Goal: Communication & Community: Share content

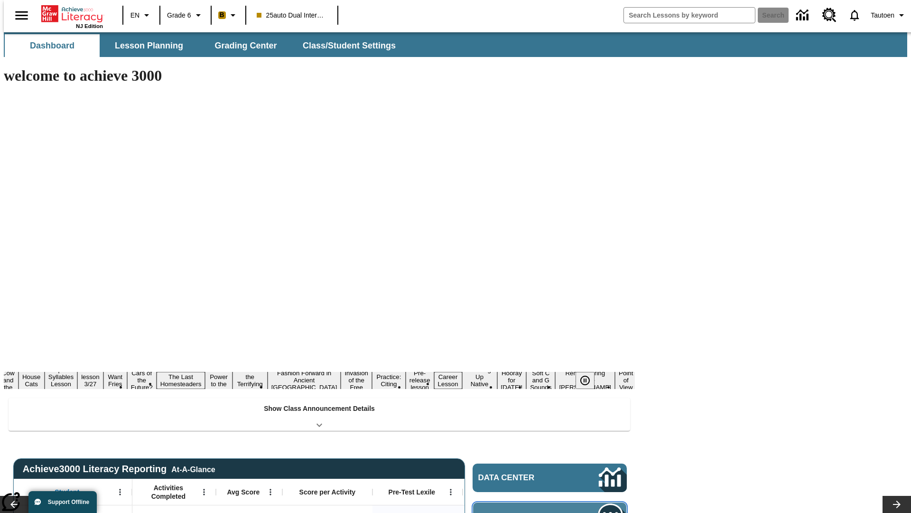
click at [553, 512] on span "Message Center" at bounding box center [525, 516] width 92 height 9
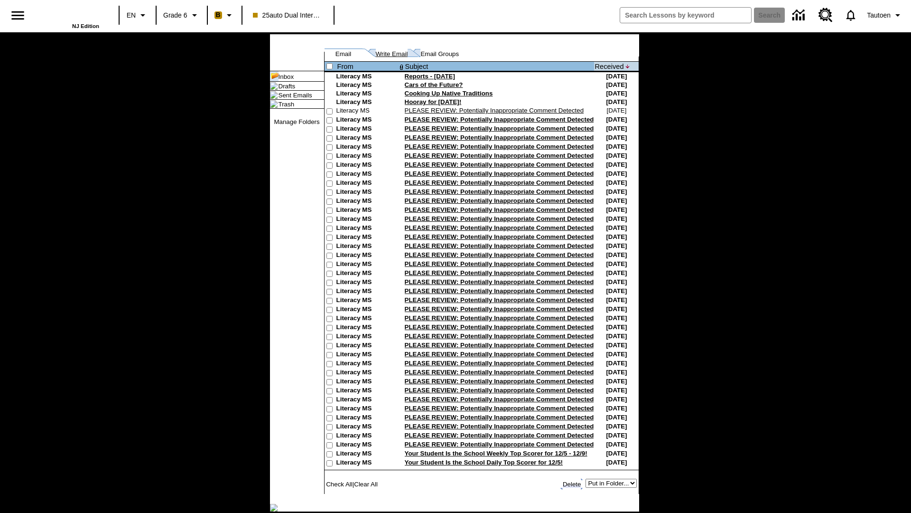
click at [392, 57] on link "Write Email" at bounding box center [392, 53] width 32 height 7
click at [280, 97] on link "Sent Emails" at bounding box center [295, 93] width 34 height 7
